Goal: Task Accomplishment & Management: Complete application form

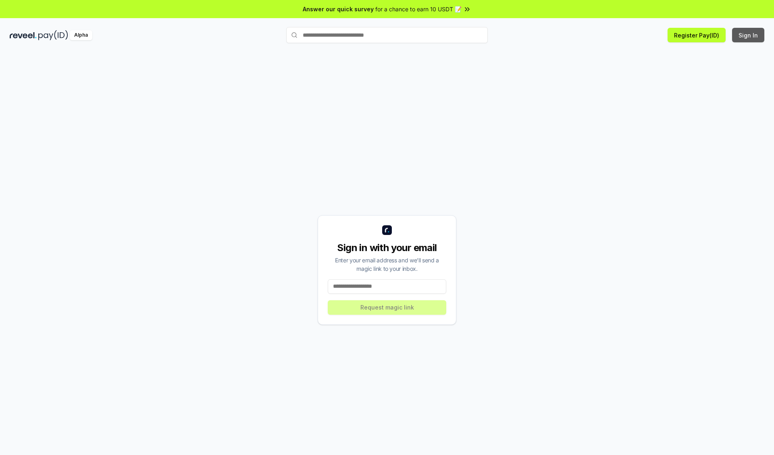
click at [748, 35] on button "Sign In" at bounding box center [748, 35] width 32 height 15
type input "**********"
click at [387, 307] on button "Request magic link" at bounding box center [387, 307] width 118 height 15
